Goal: Task Accomplishment & Management: Complete application form

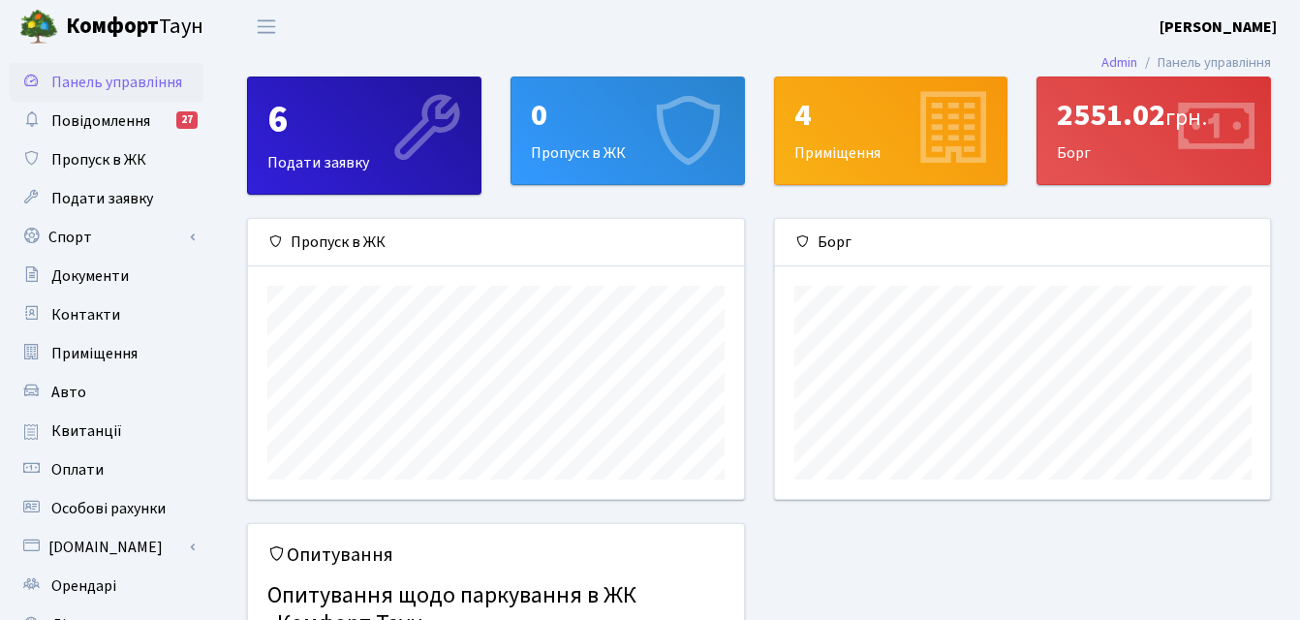
scroll to position [280, 495]
click at [628, 184] on div "0 Пропуск в ЖК" at bounding box center [628, 131] width 233 height 107
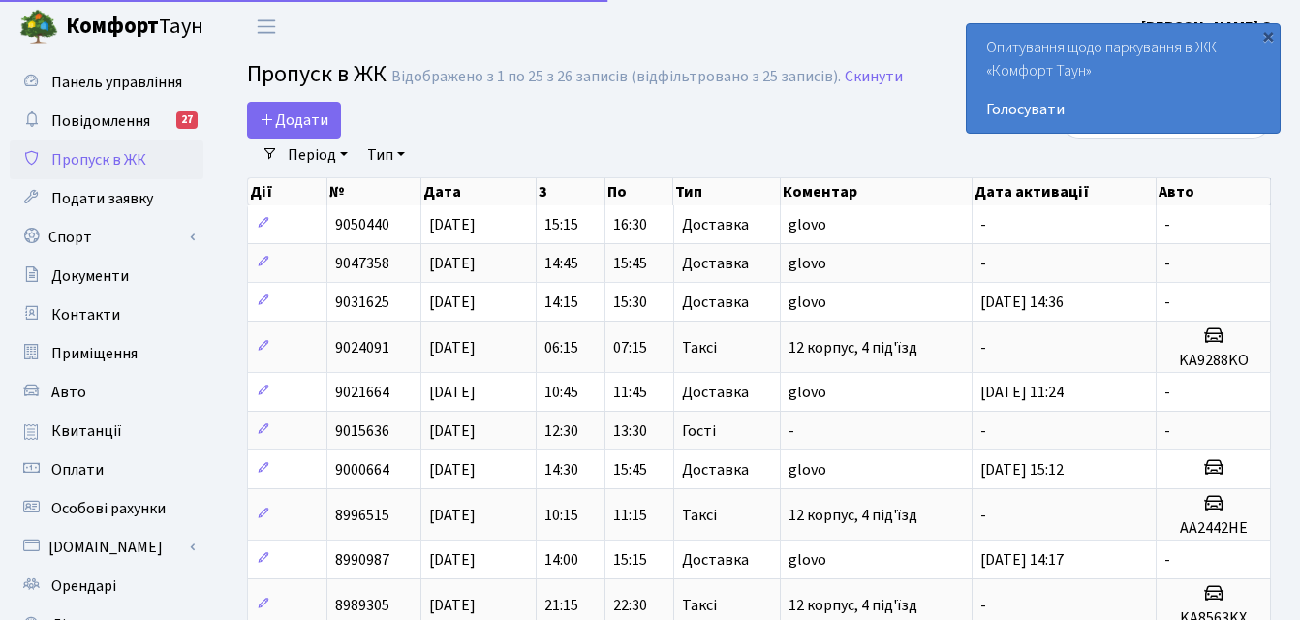
select select "25"
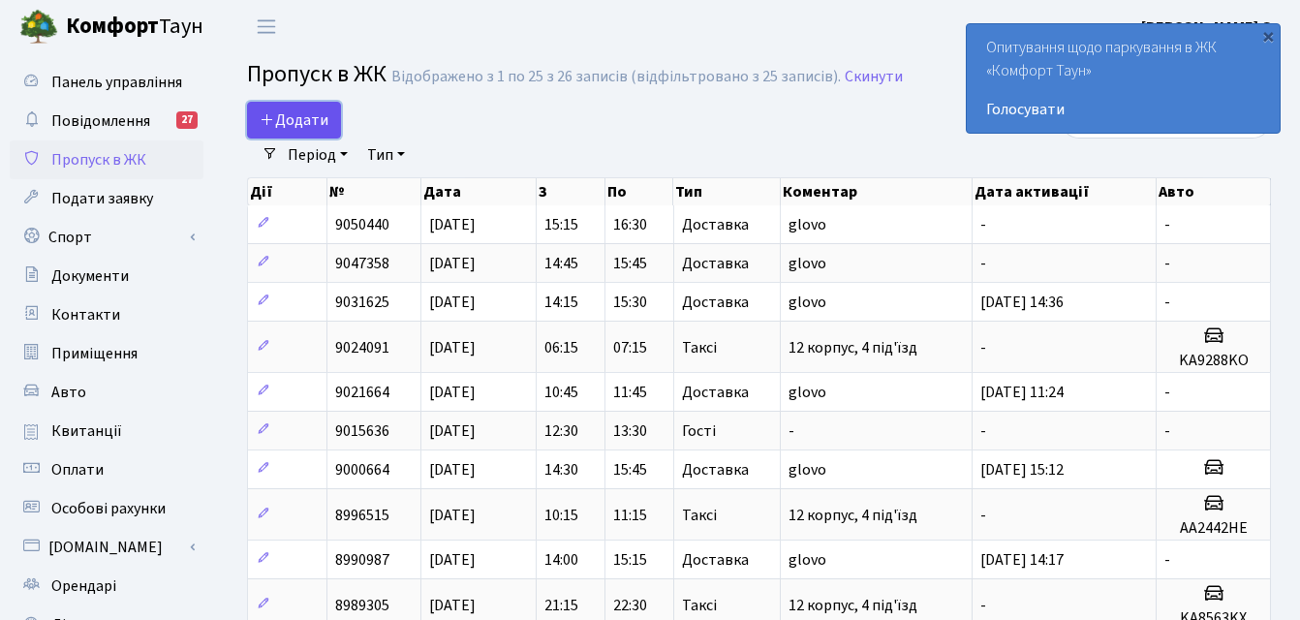
click at [337, 122] on link "Додати" at bounding box center [294, 120] width 94 height 37
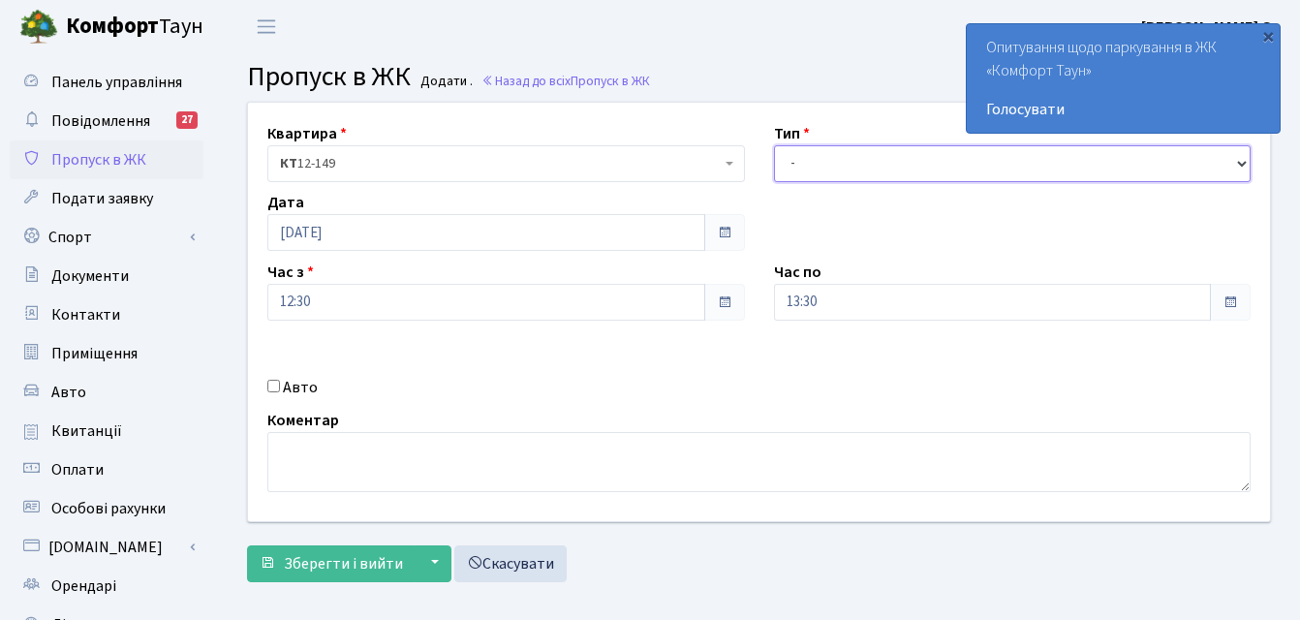
click at [806, 166] on select "- Доставка Таксі Гості Сервіс" at bounding box center [1013, 163] width 478 height 37
select select "3"
click at [774, 145] on select "- Доставка Таксі Гості Сервіс" at bounding box center [1013, 163] width 478 height 37
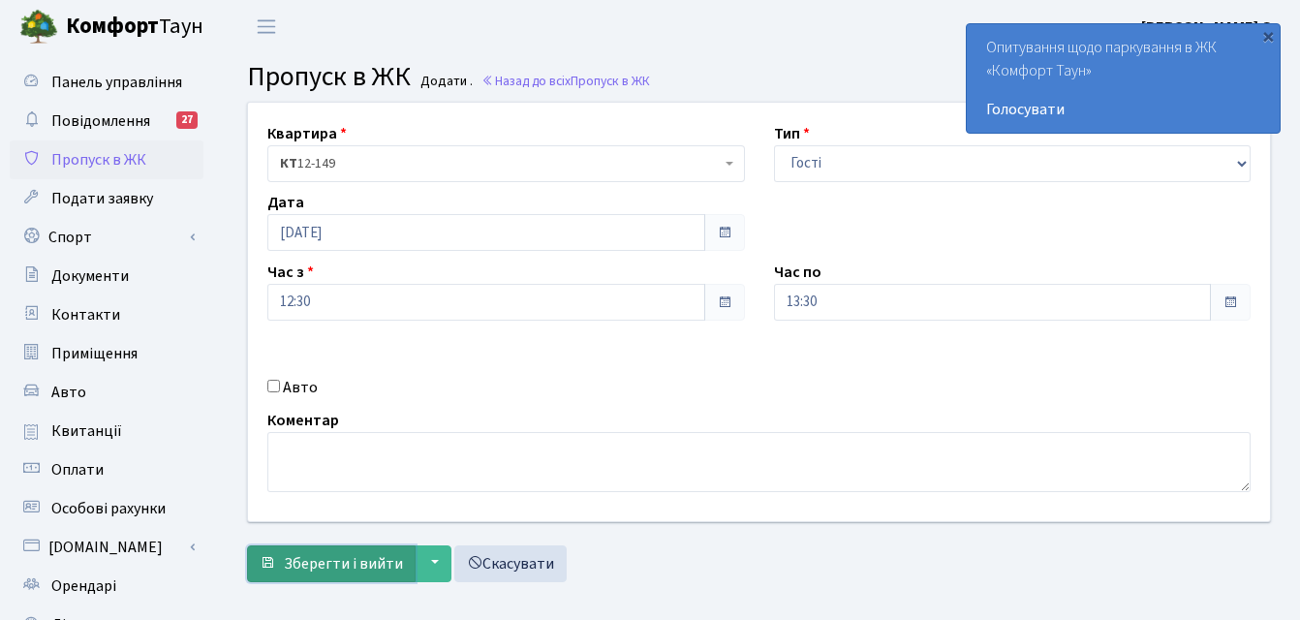
click at [305, 576] on button "Зберегти і вийти" at bounding box center [331, 563] width 169 height 37
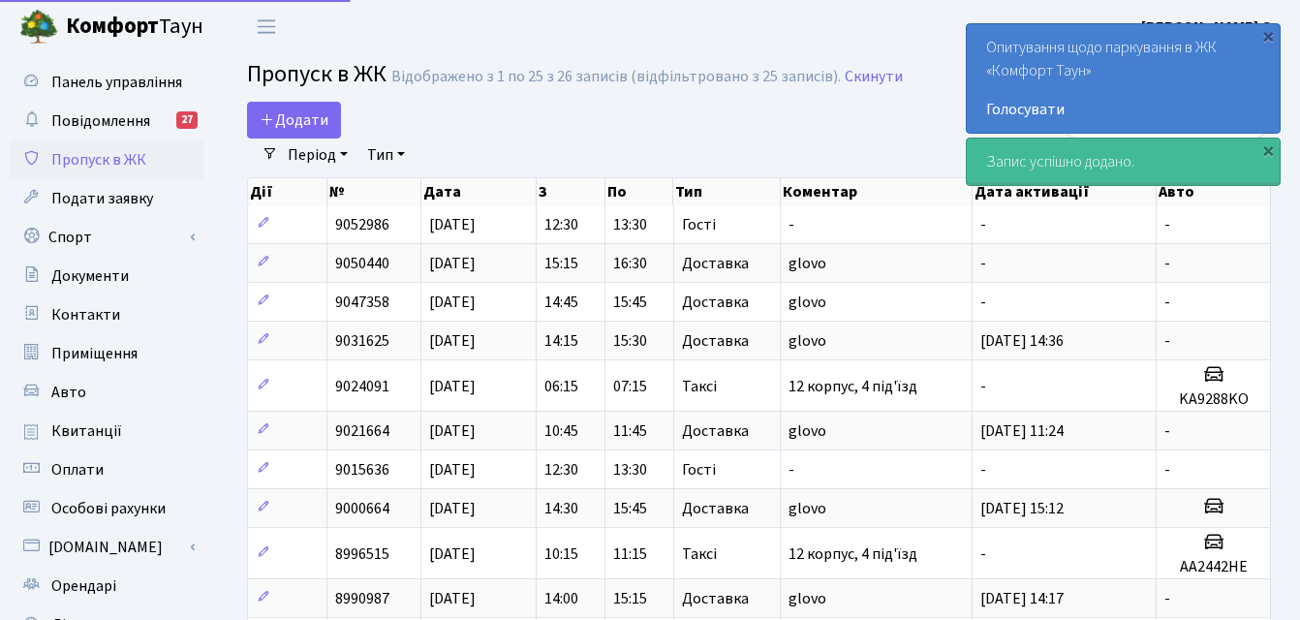
select select "25"
